Goal: Information Seeking & Learning: Learn about a topic

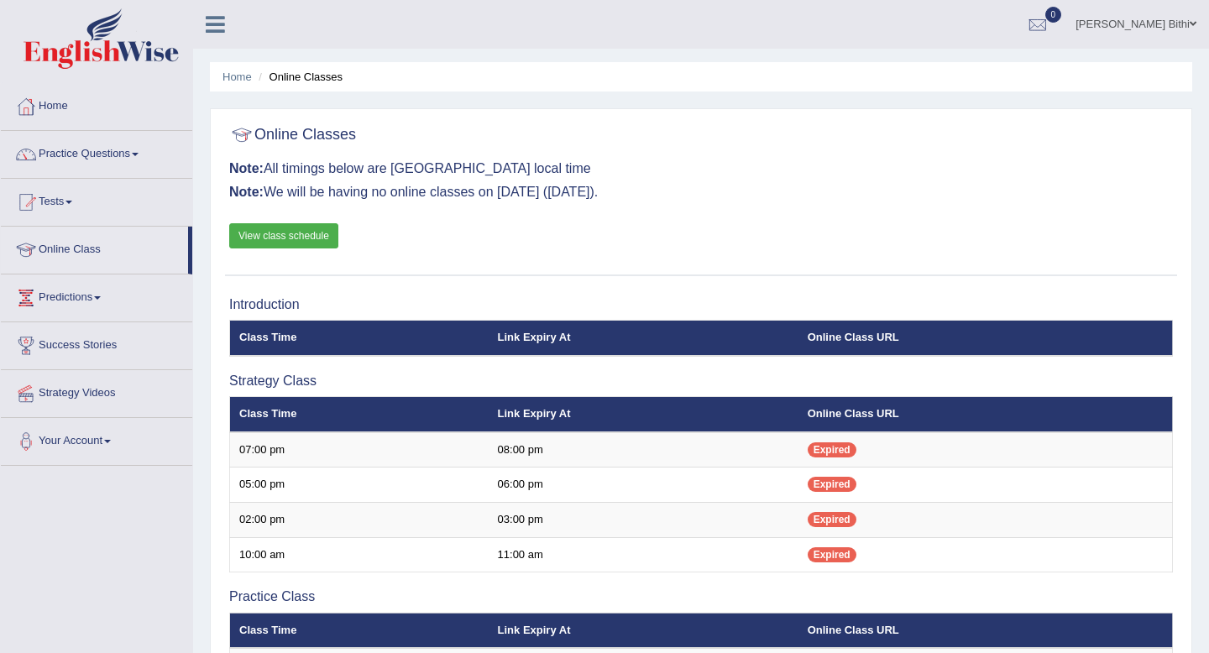
click at [320, 233] on link "View class schedule" at bounding box center [283, 235] width 109 height 25
